Goal: Go to known website: Access a specific website the user already knows

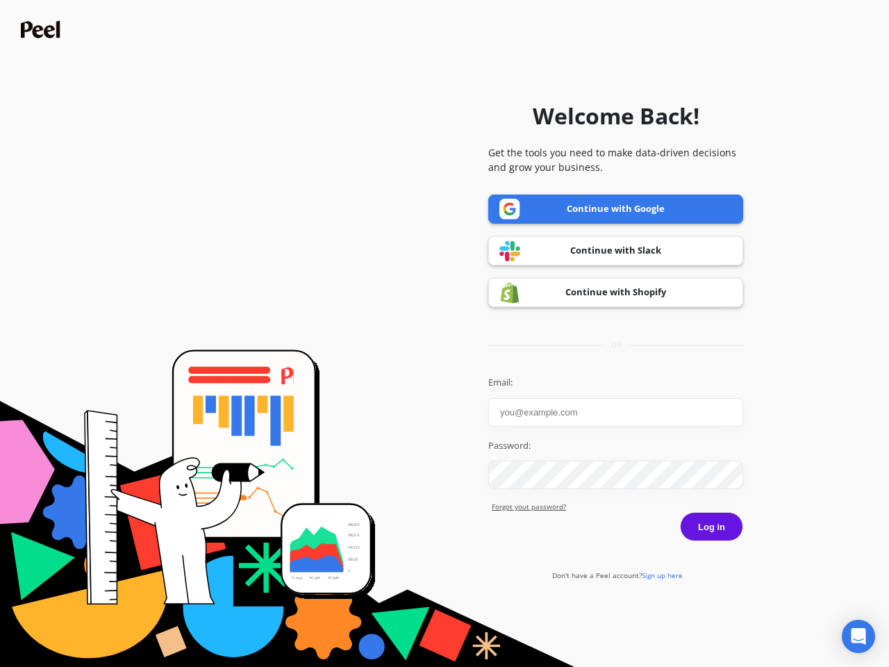
click at [859, 636] on icon "Open Intercom Messenger" at bounding box center [859, 636] width 15 height 17
